Goal: Information Seeking & Learning: Find specific fact

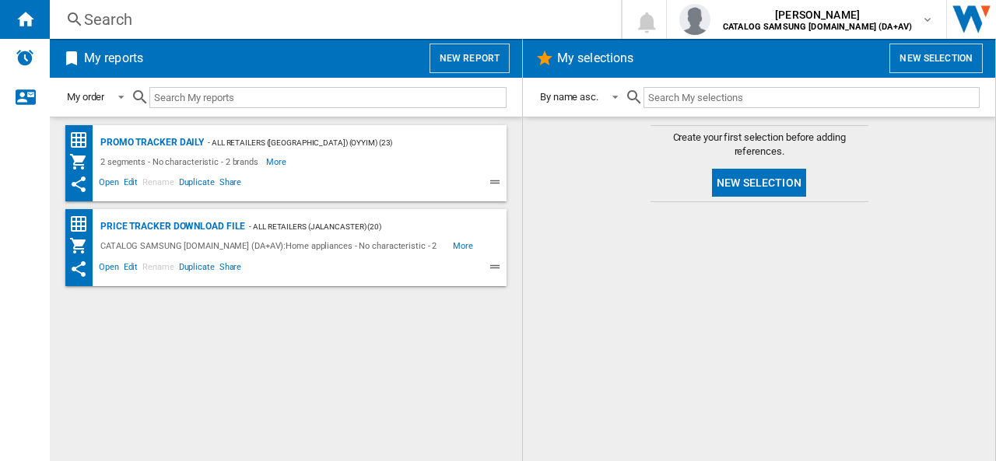
click at [116, 18] on div "Search" at bounding box center [332, 20] width 496 height 22
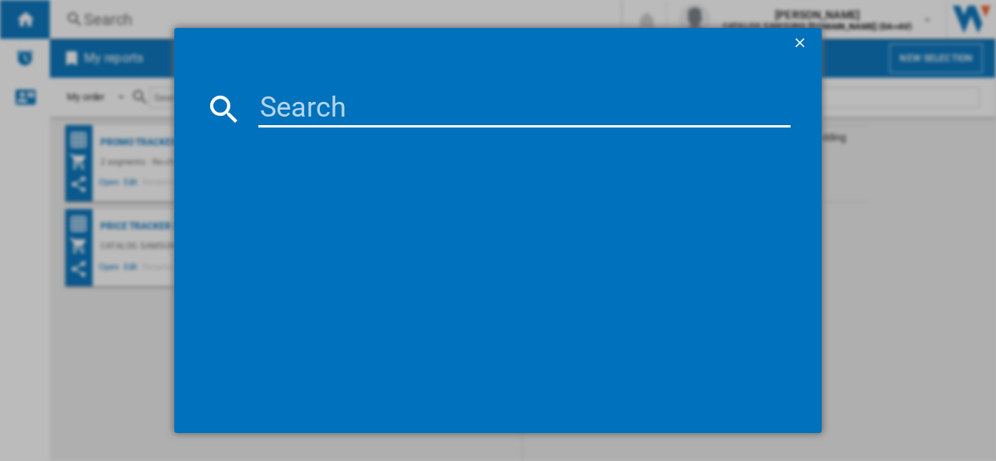
click at [323, 125] on input at bounding box center [524, 108] width 532 height 37
paste input "VS20C9547TB"
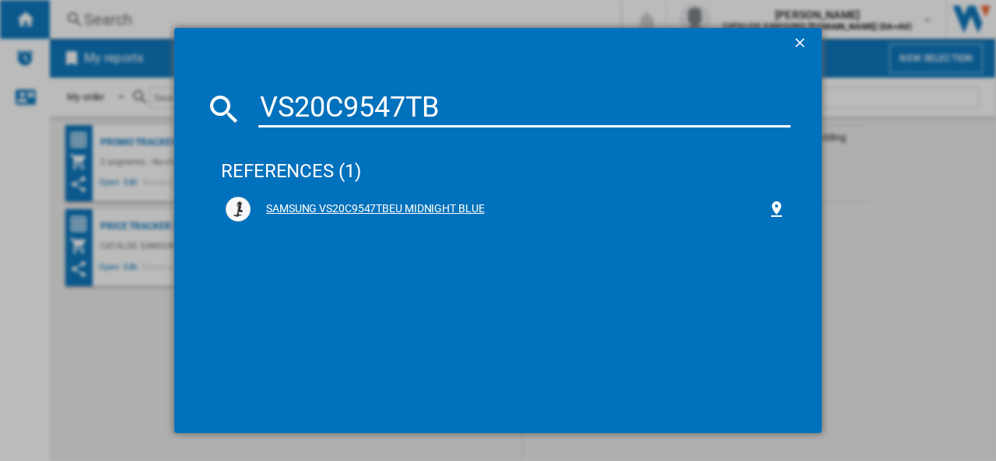
type input "VS20C9547TB"
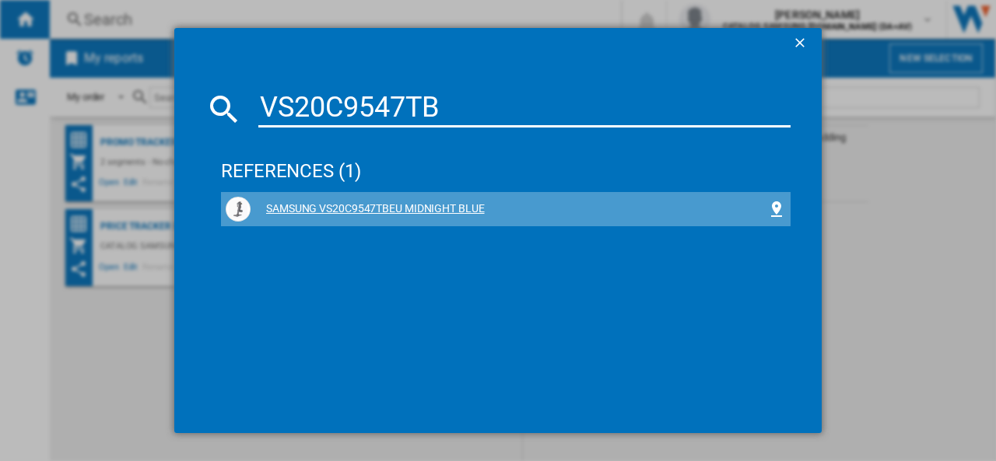
click at [451, 203] on div "SAMSUNG VS20C9547TBEU MIDNIGHT BLUE" at bounding box center [508, 209] width 516 height 16
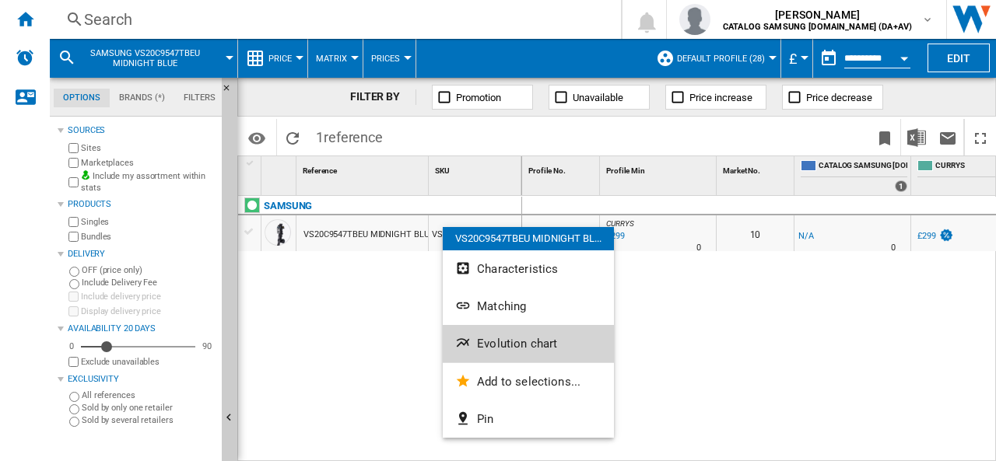
click at [481, 341] on span "Evolution chart" at bounding box center [517, 344] width 80 height 14
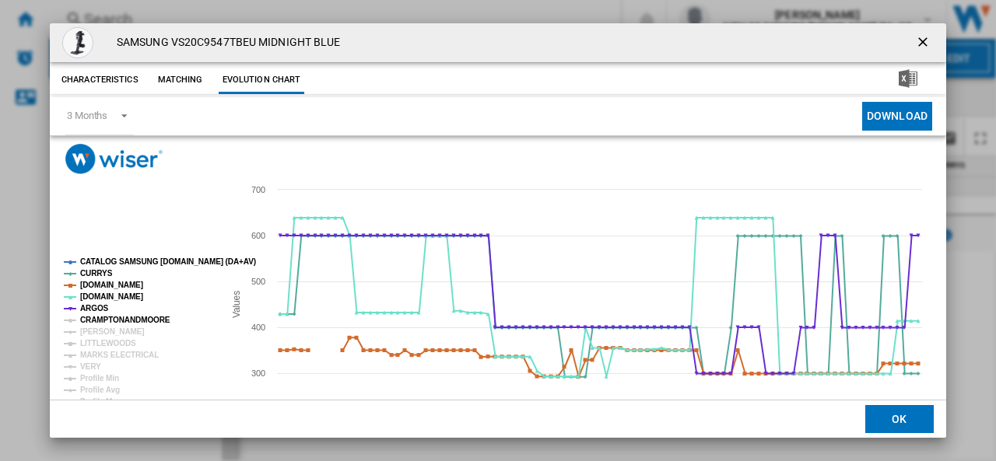
click at [98, 317] on tspan "CRAMPTONANDMOORE" at bounding box center [125, 320] width 90 height 9
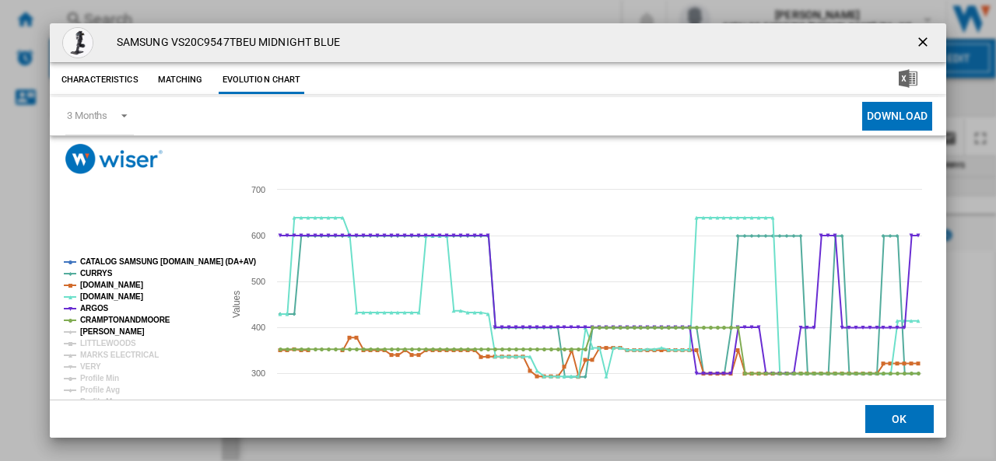
click at [98, 332] on tspan "[PERSON_NAME]" at bounding box center [112, 331] width 65 height 9
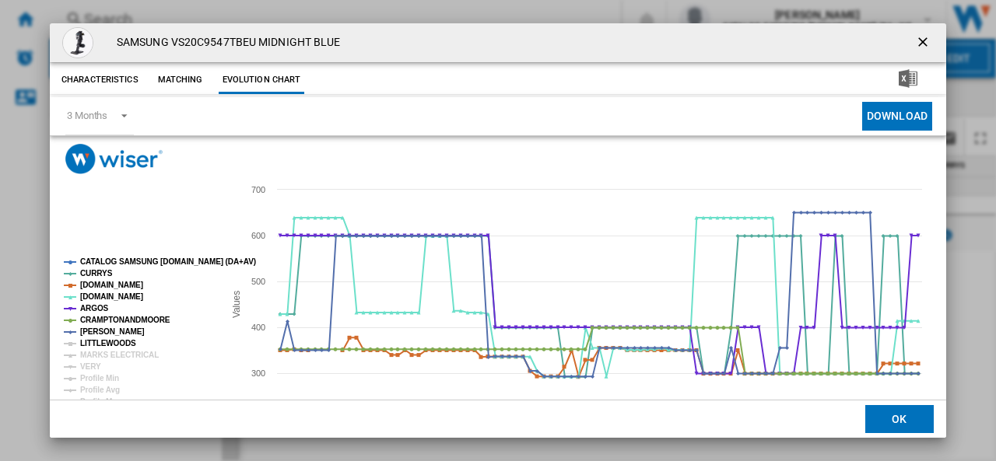
click at [99, 340] on tspan "LITTLEWOODS" at bounding box center [108, 343] width 56 height 9
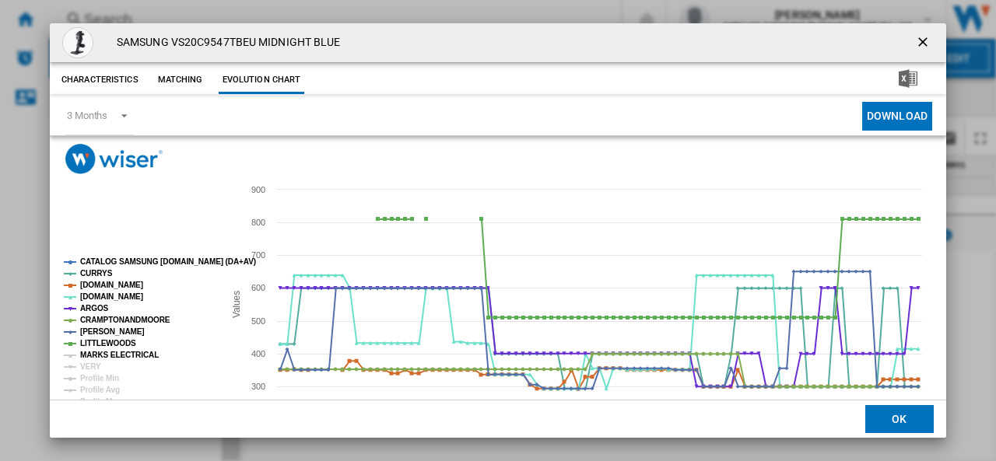
click at [100, 353] on tspan "MARKS ELECTRICAL" at bounding box center [119, 355] width 79 height 9
click at [90, 366] on tspan "VERY" at bounding box center [90, 366] width 21 height 9
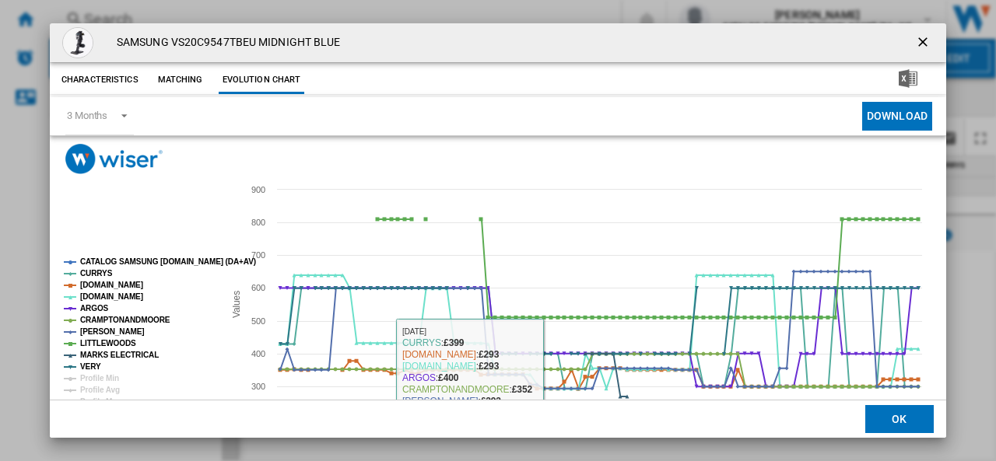
scroll to position [78, 0]
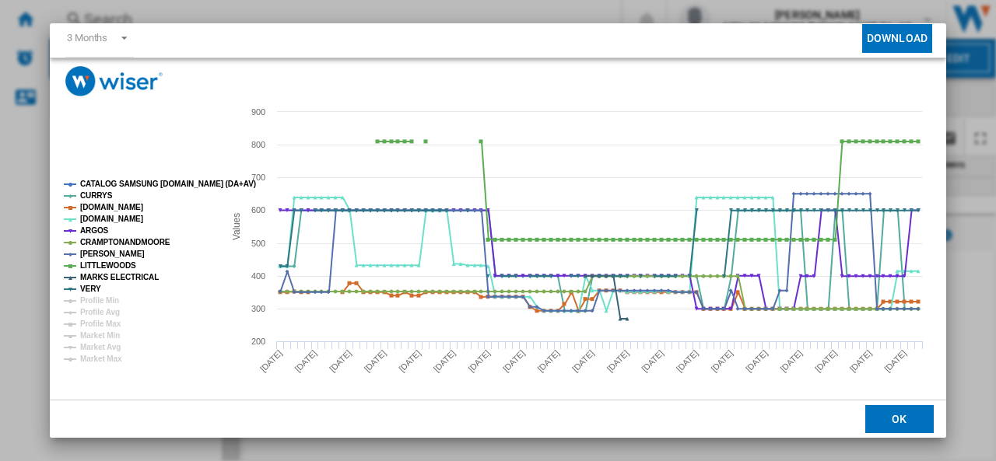
click at [102, 187] on tspan "CATALOG SAMSUNG [DOMAIN_NAME] (DA+AV)" at bounding box center [168, 184] width 176 height 9
click at [96, 194] on tspan "CURRYS" at bounding box center [96, 195] width 33 height 9
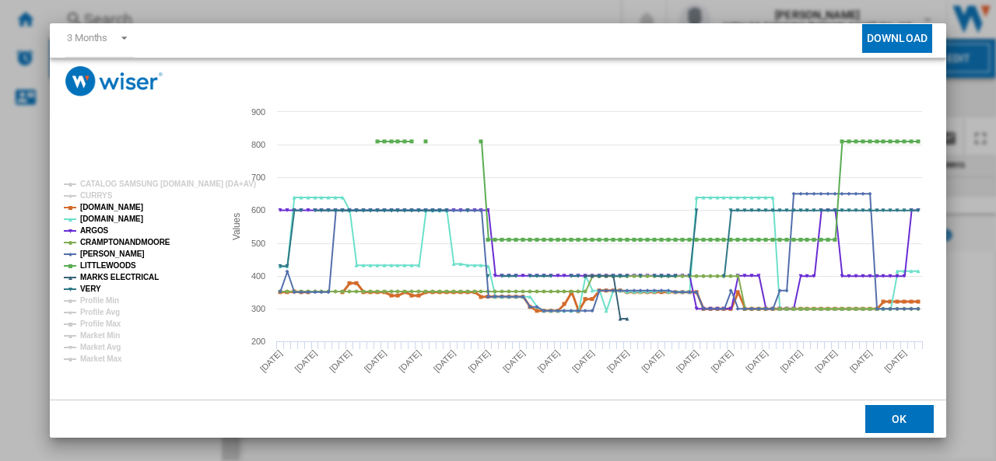
click at [101, 207] on tspan "[DOMAIN_NAME]" at bounding box center [111, 207] width 63 height 9
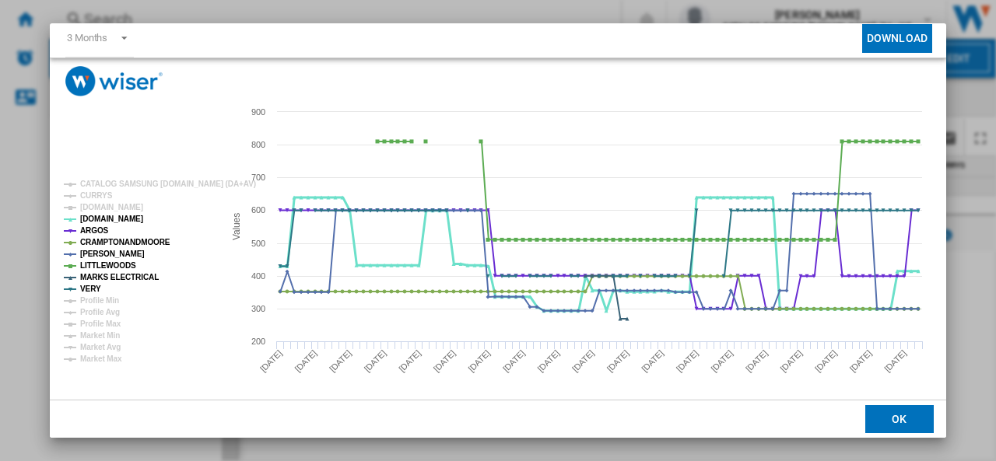
click at [92, 218] on tspan "[DOMAIN_NAME]" at bounding box center [111, 219] width 63 height 9
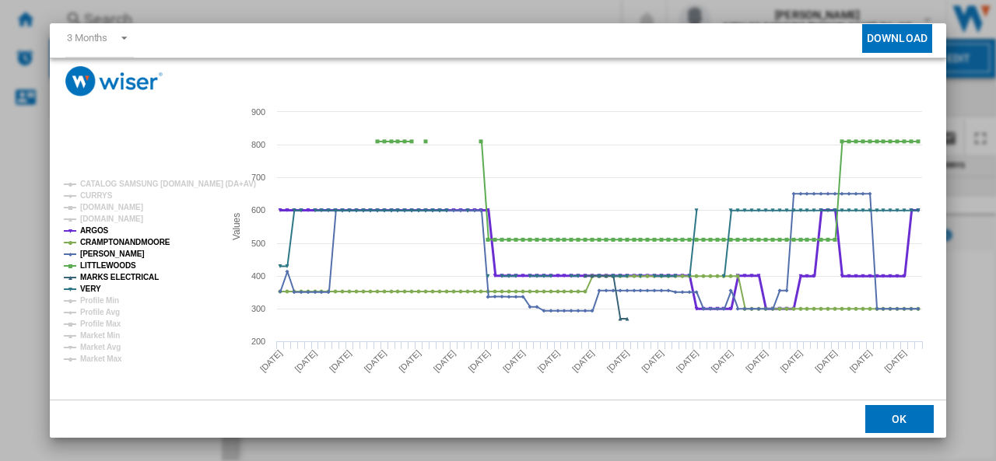
click at [100, 233] on tspan "ARGOS" at bounding box center [94, 230] width 29 height 9
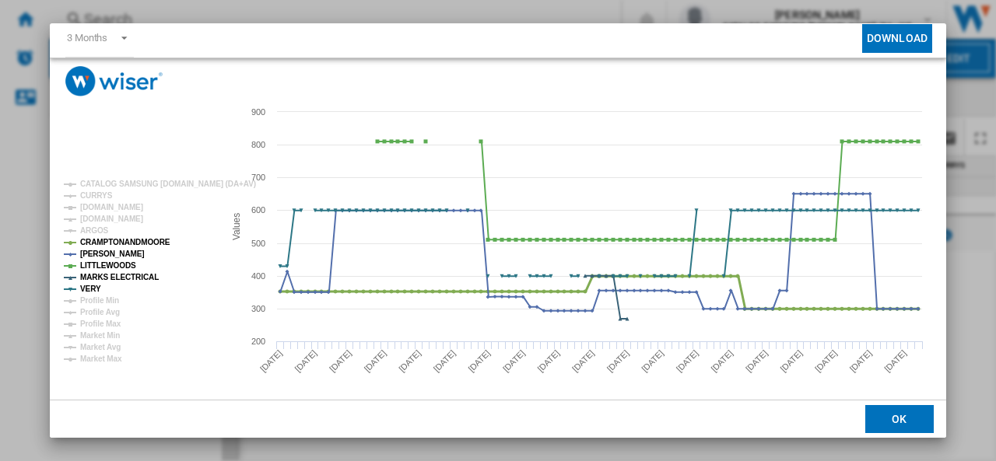
click at [100, 239] on tspan "CRAMPTONANDMOORE" at bounding box center [125, 242] width 90 height 9
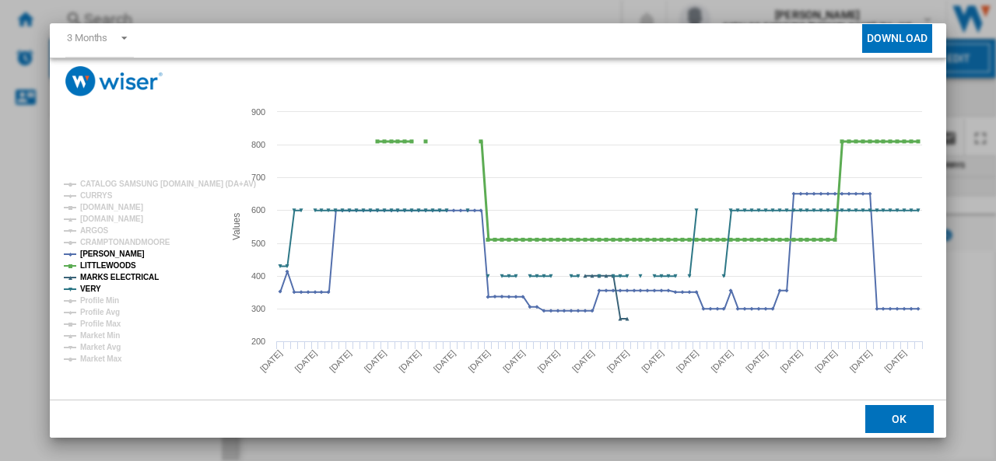
click at [102, 263] on tspan "LITTLEWOODS" at bounding box center [108, 265] width 56 height 9
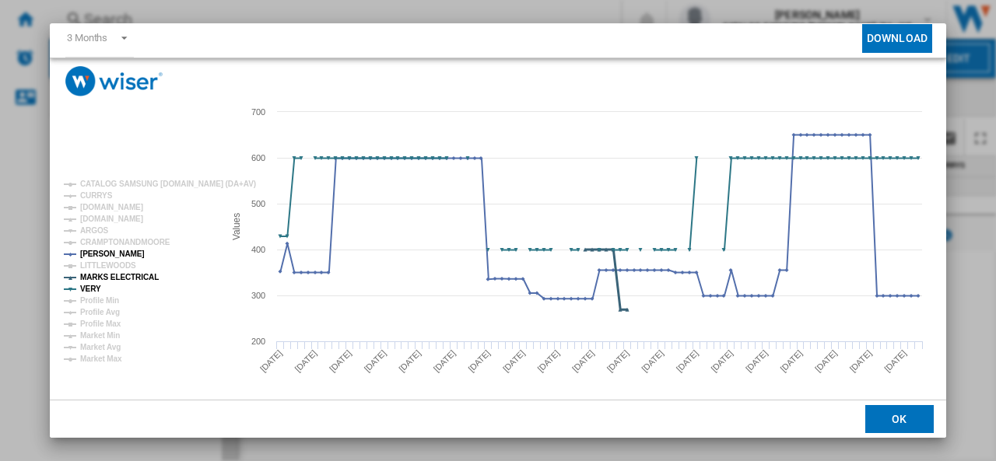
click at [103, 277] on tspan "MARKS ELECTRICAL" at bounding box center [119, 277] width 79 height 9
click at [89, 288] on tspan "VERY" at bounding box center [90, 289] width 21 height 9
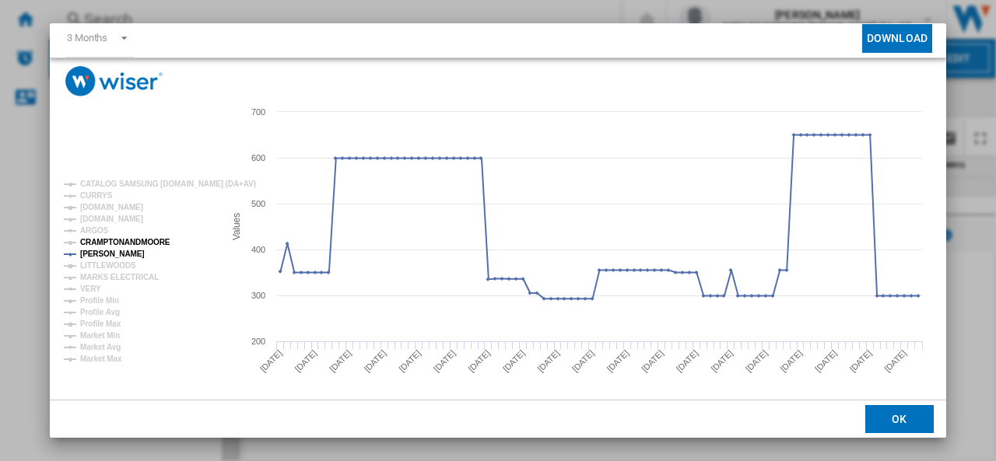
click at [110, 240] on tspan "CRAMPTONANDMOORE" at bounding box center [125, 242] width 90 height 9
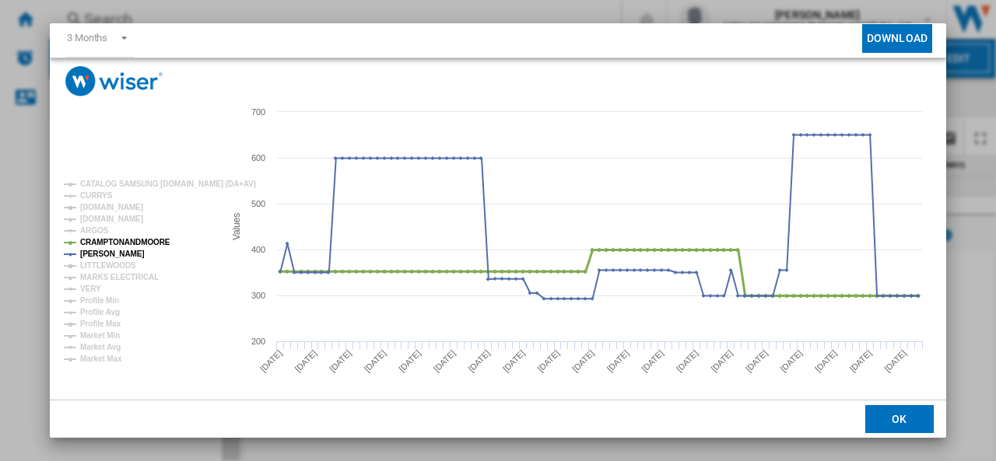
click at [110, 240] on tspan "CRAMPTONANDMOORE" at bounding box center [125, 242] width 90 height 9
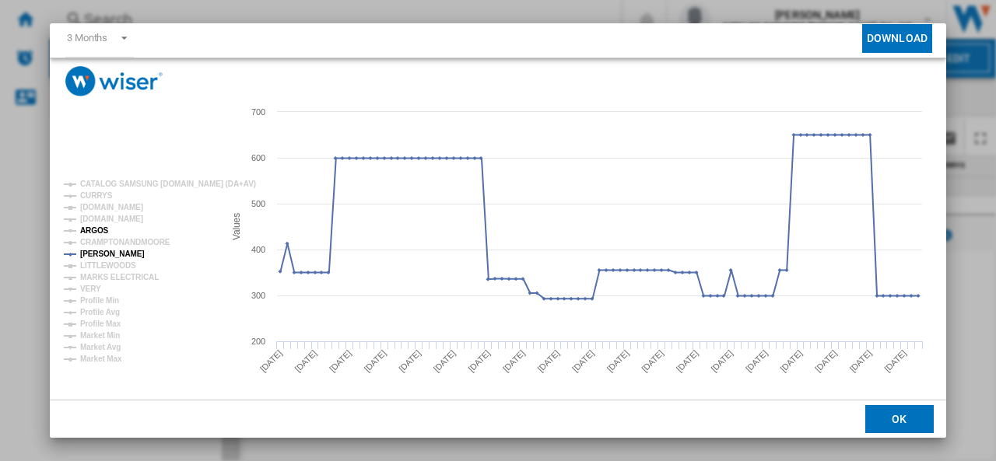
click at [103, 229] on tspan "ARGOS" at bounding box center [94, 230] width 29 height 9
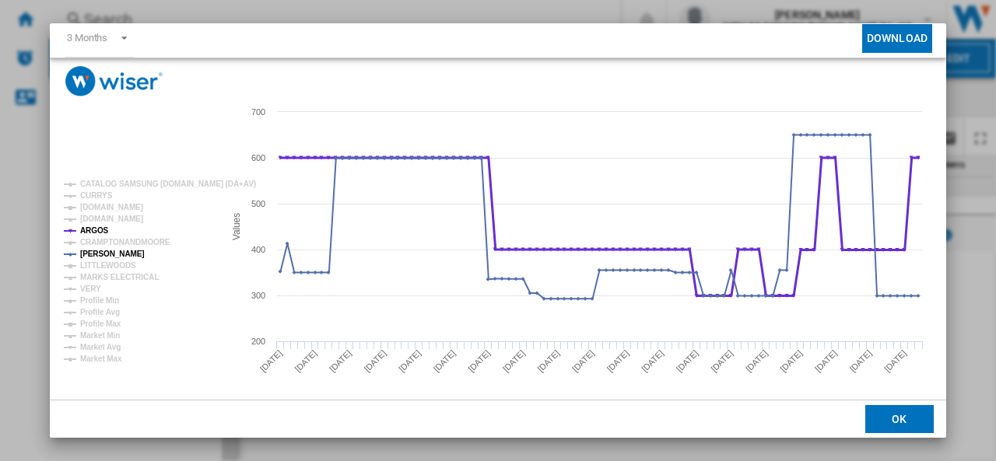
click at [103, 228] on tspan "ARGOS" at bounding box center [94, 230] width 29 height 9
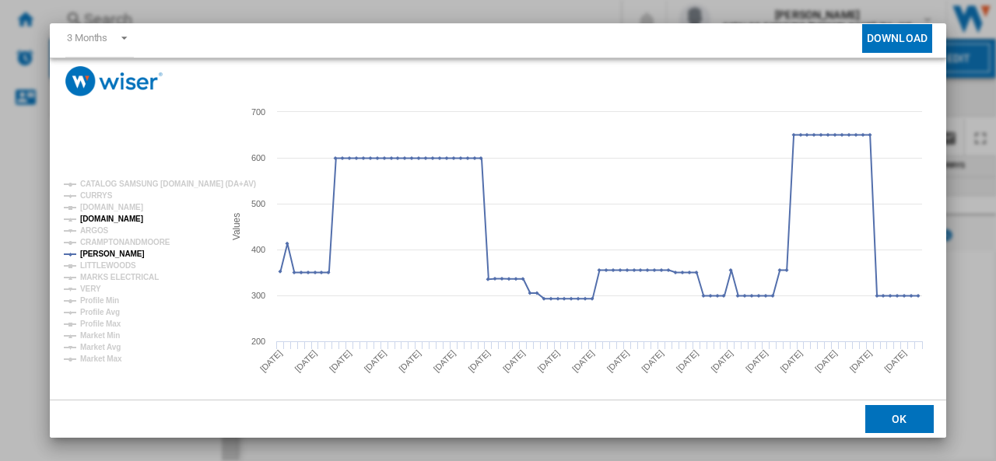
click at [103, 215] on tspan "[DOMAIN_NAME]" at bounding box center [111, 219] width 63 height 9
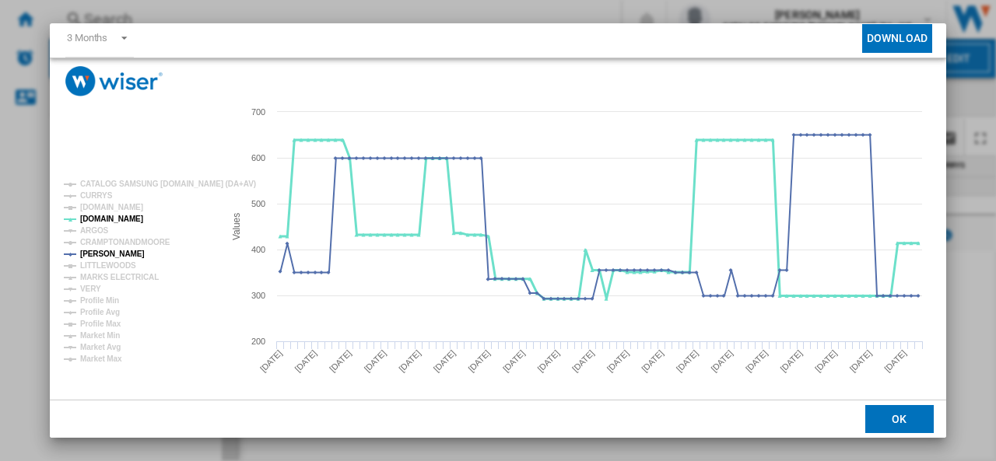
click at [93, 218] on tspan "[DOMAIN_NAME]" at bounding box center [111, 219] width 63 height 9
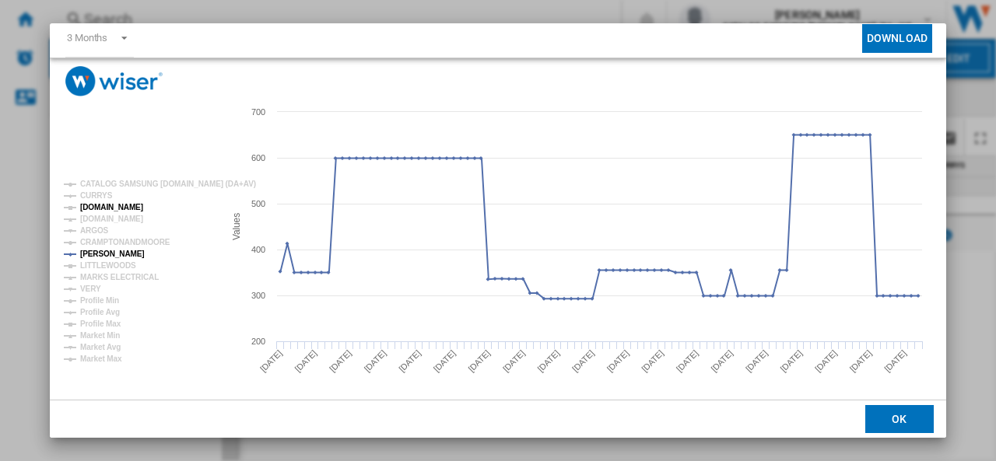
click at [98, 205] on tspan "[DOMAIN_NAME]" at bounding box center [111, 207] width 63 height 9
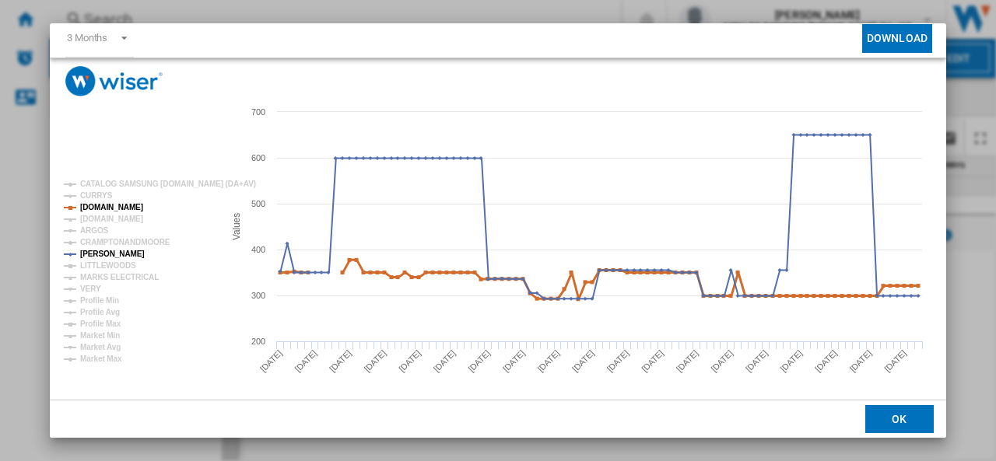
click at [98, 205] on tspan "[DOMAIN_NAME]" at bounding box center [111, 207] width 63 height 9
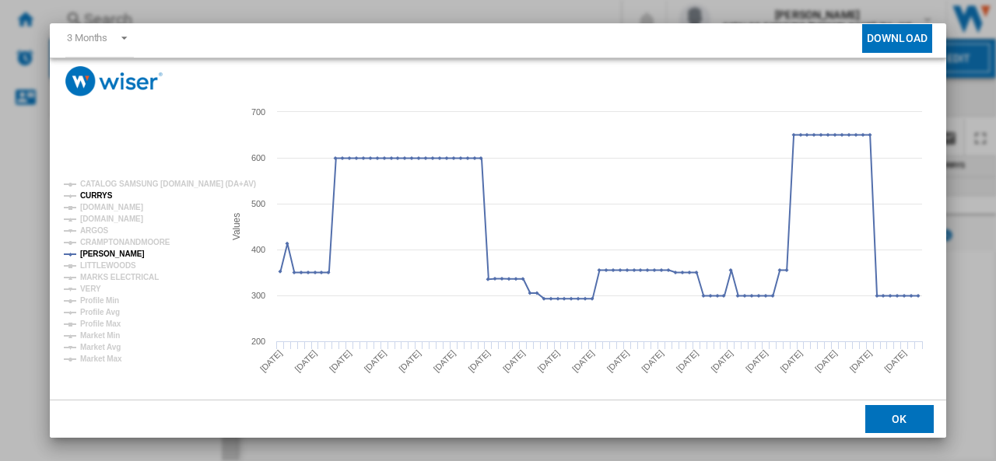
click at [96, 194] on tspan "CURRYS" at bounding box center [96, 195] width 33 height 9
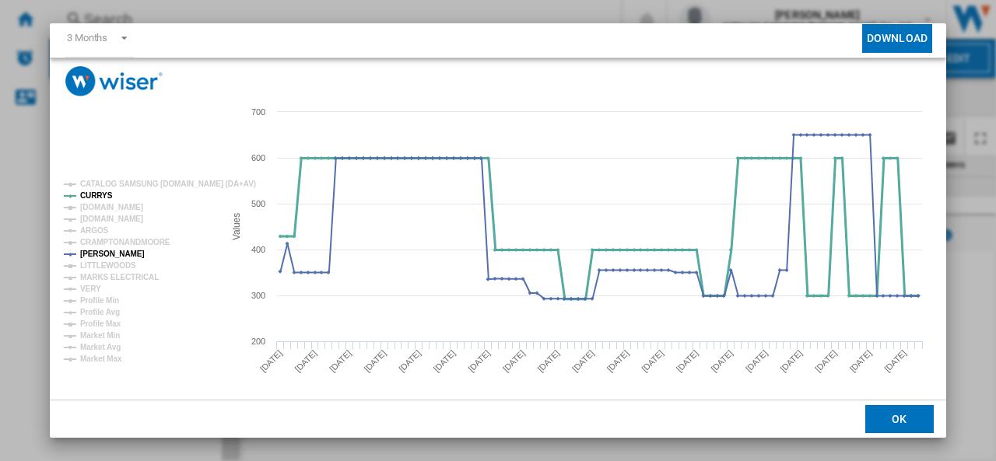
click at [96, 194] on tspan "CURRYS" at bounding box center [96, 195] width 33 height 9
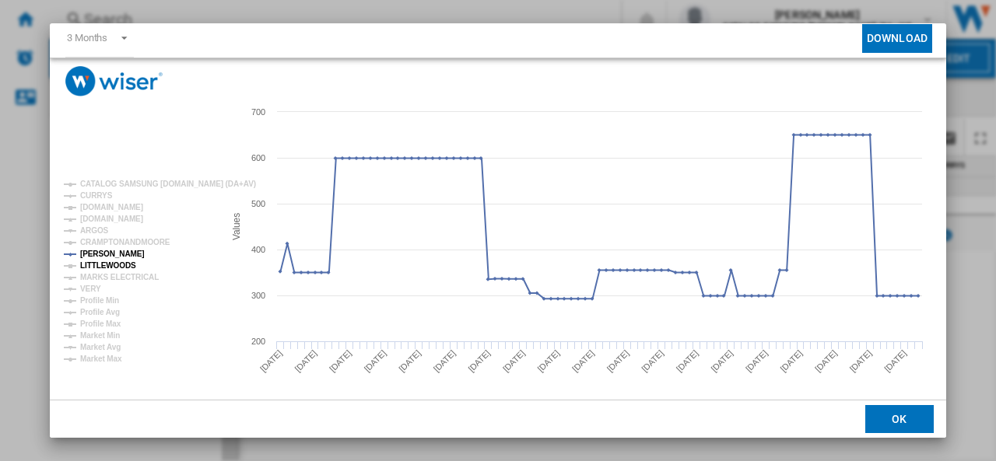
click at [95, 262] on tspan "LITTLEWOODS" at bounding box center [108, 265] width 56 height 9
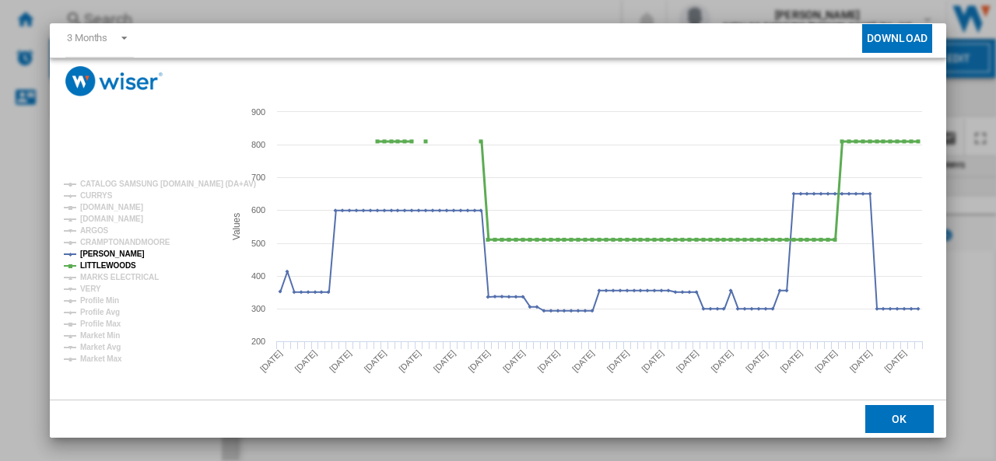
click at [95, 262] on tspan "LITTLEWOODS" at bounding box center [108, 265] width 56 height 9
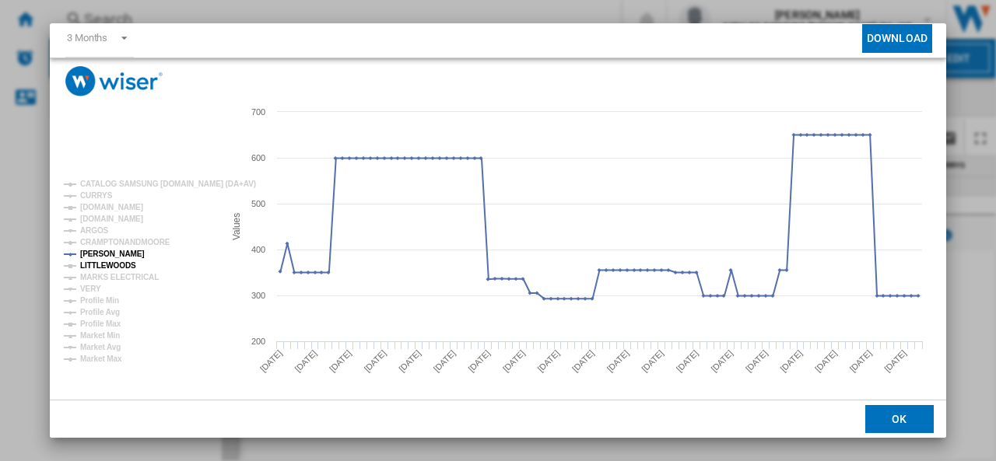
click at [98, 266] on tspan "LITTLEWOODS" at bounding box center [108, 265] width 56 height 9
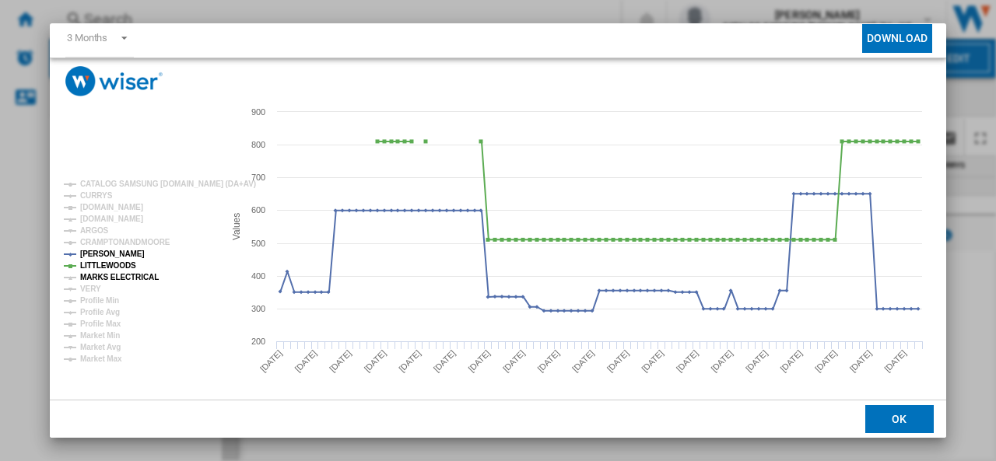
click at [98, 274] on tspan "MARKS ELECTRICAL" at bounding box center [119, 277] width 79 height 9
click at [95, 261] on tspan "LITTLEWOODS" at bounding box center [108, 265] width 56 height 9
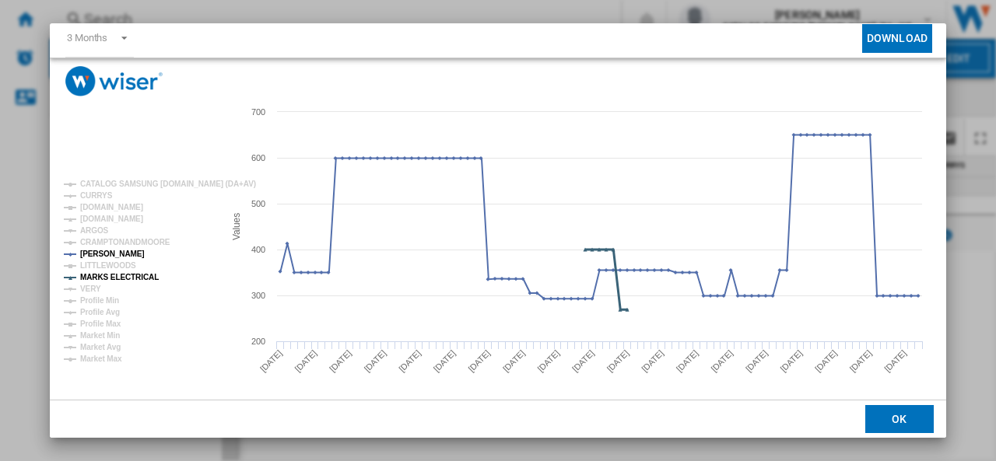
click at [101, 276] on tspan "MARKS ELECTRICAL" at bounding box center [119, 277] width 79 height 9
click at [87, 289] on tspan "VERY" at bounding box center [90, 289] width 21 height 9
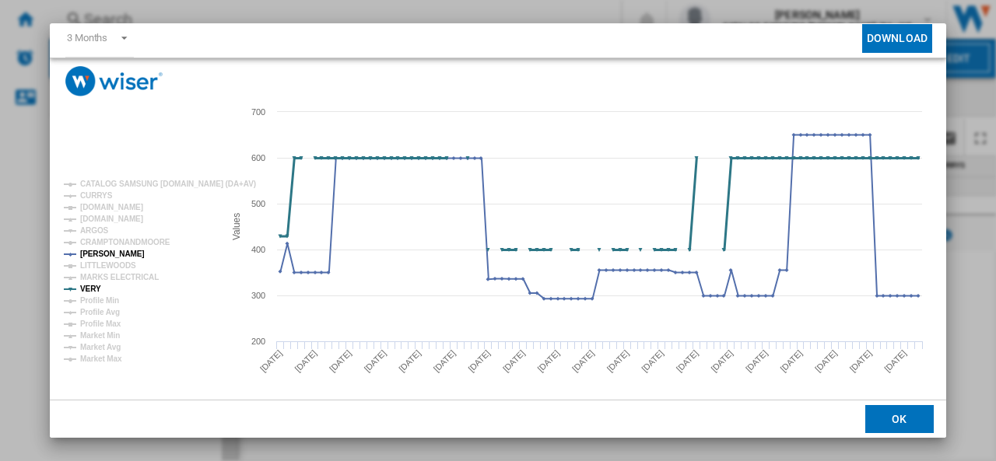
click at [87, 289] on tspan "VERY" at bounding box center [90, 289] width 21 height 9
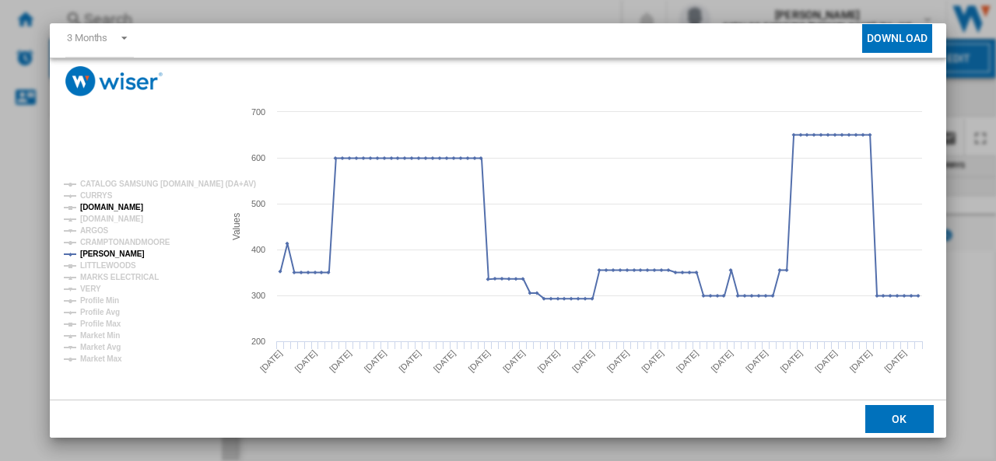
click at [100, 203] on tspan "[DOMAIN_NAME]" at bounding box center [111, 207] width 63 height 9
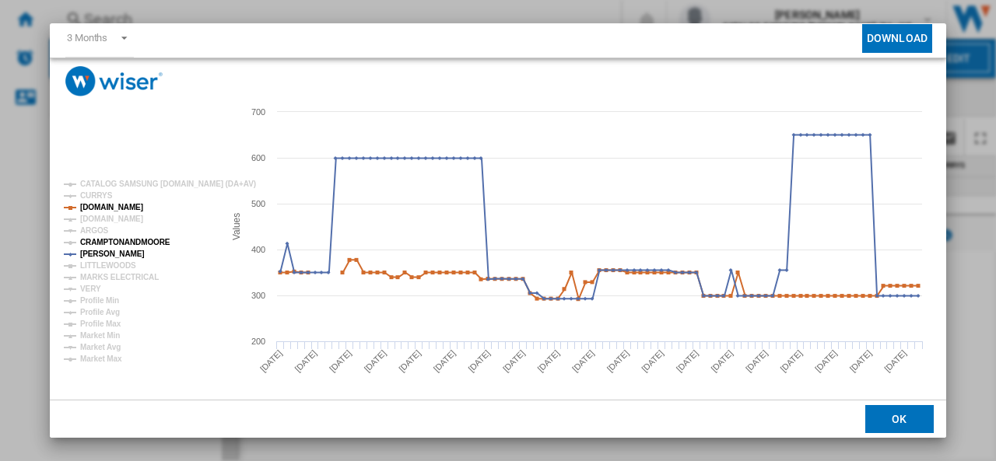
click at [117, 241] on tspan "CRAMPTONANDMOORE" at bounding box center [125, 242] width 90 height 9
